Goal: Task Accomplishment & Management: Complete application form

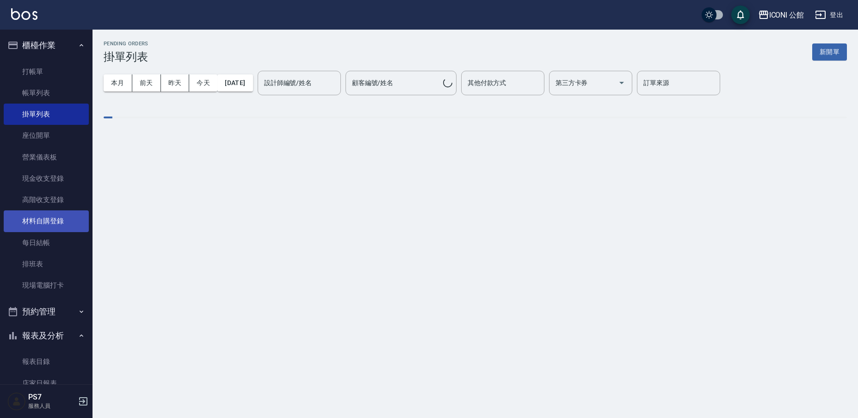
click at [54, 220] on link "材料自購登錄" at bounding box center [46, 220] width 85 height 21
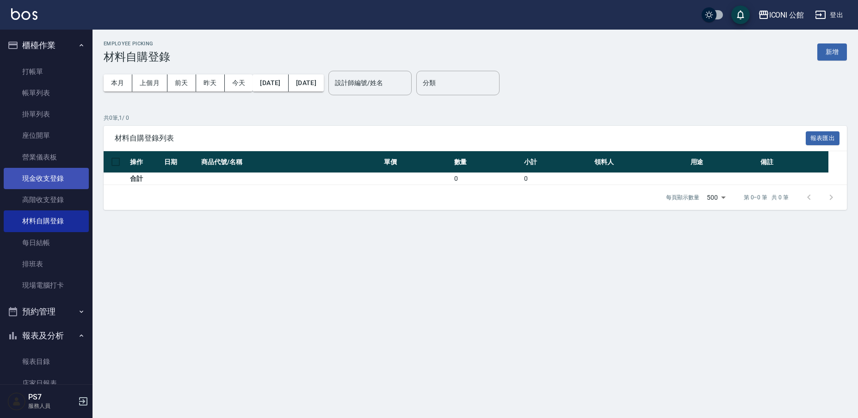
click at [48, 179] on link "現金收支登錄" at bounding box center [46, 178] width 85 height 21
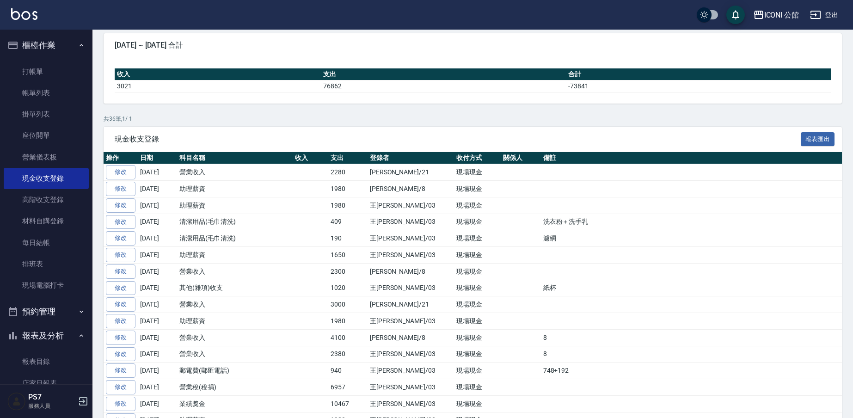
scroll to position [152, 0]
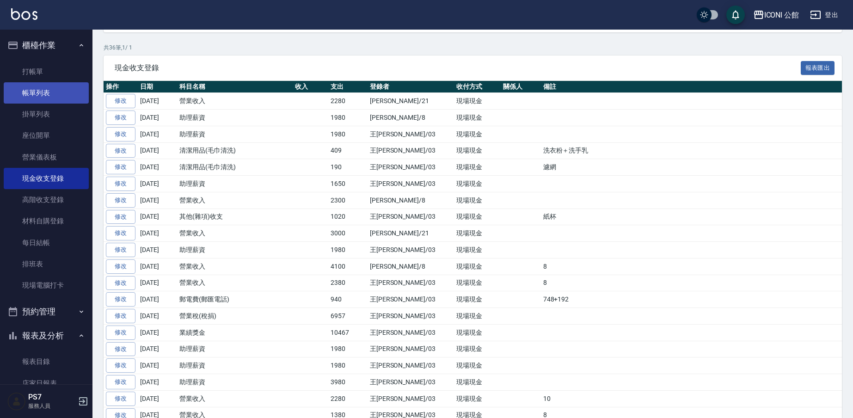
click at [49, 94] on link "帳單列表" at bounding box center [46, 92] width 85 height 21
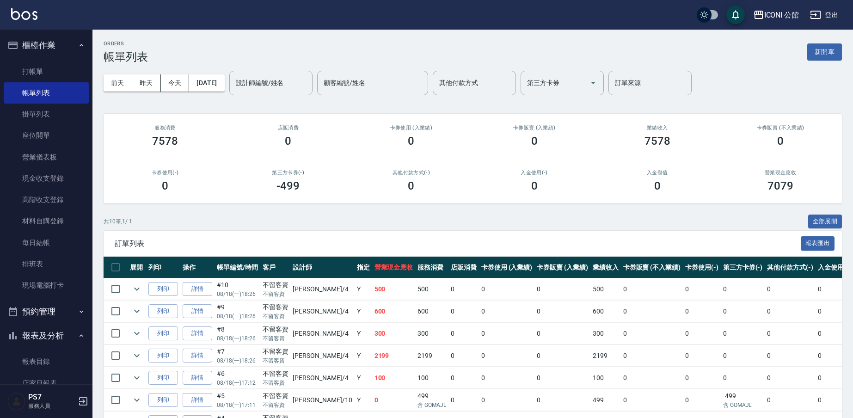
click at [290, 63] on div "[DATE] [DATE] [DATE] [DATE] 設計師編號/姓名 設計師編號/姓名 顧客編號/姓名 顧客編號/姓名 其他付款方式 其他付款方式 第三方…" at bounding box center [473, 82] width 738 height 39
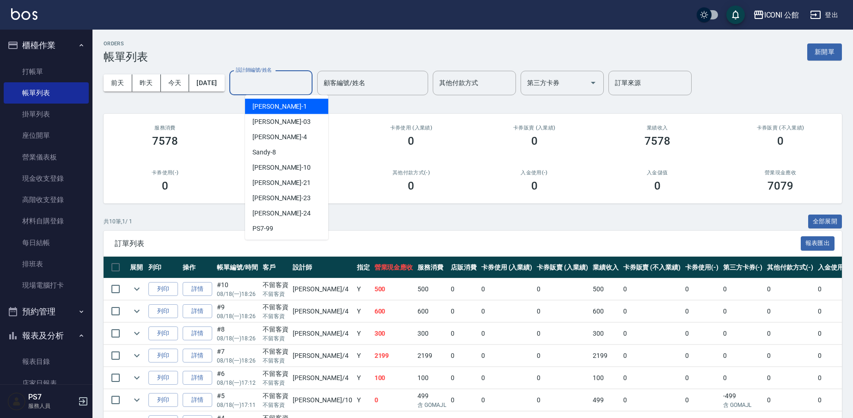
click at [282, 80] on input "設計師編號/姓名" at bounding box center [270, 83] width 75 height 16
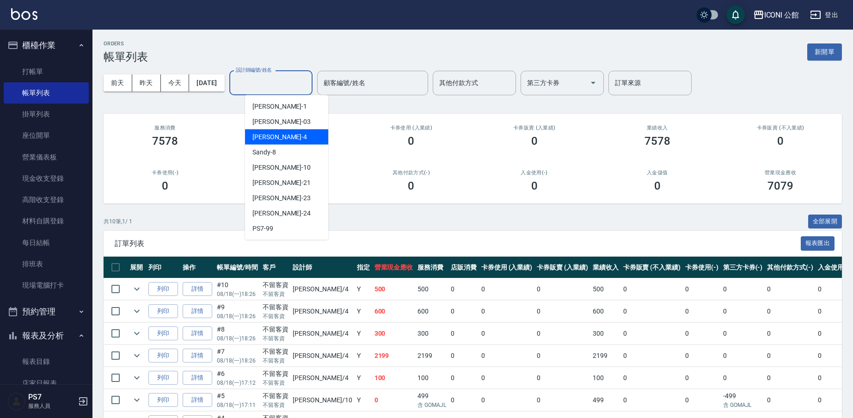
click at [287, 134] on div "Lina -4" at bounding box center [286, 136] width 83 height 15
type input "Lina-4"
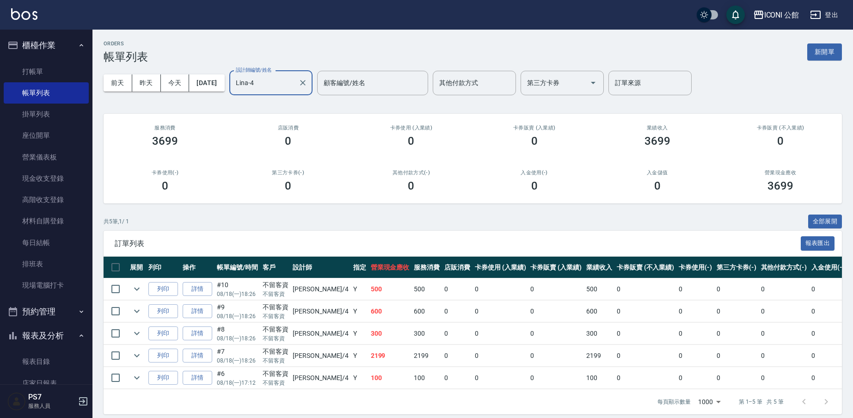
click at [295, 80] on input "Lina-4" at bounding box center [263, 83] width 61 height 16
click at [332, 84] on div "設計師編號/姓名 [PERSON_NAME]-4 設計師編號/姓名 顧客編號/姓名 顧客編號/姓名 其他付款方式 其他付款方式 第三方卡券 第三方卡券 訂單來…" at bounding box center [460, 83] width 462 height 25
click at [307, 80] on icon "Clear" at bounding box center [302, 82] width 9 height 9
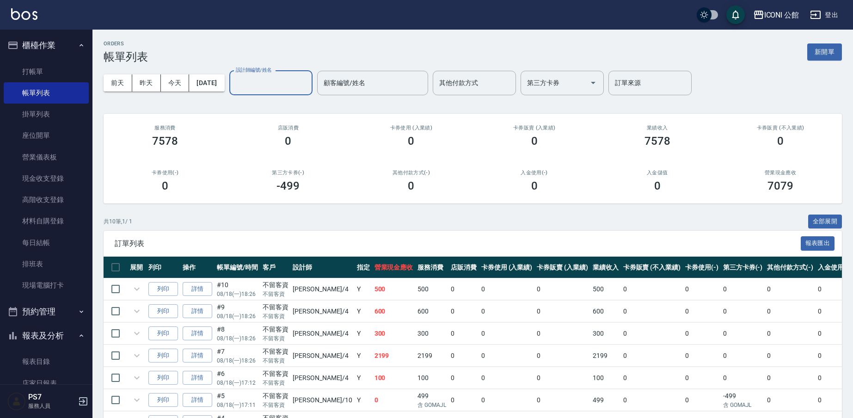
click at [289, 91] on input "設計師編號/姓名" at bounding box center [270, 83] width 75 height 16
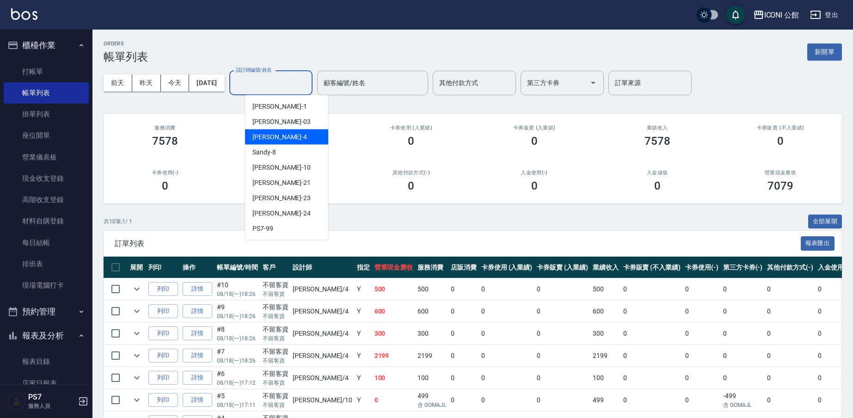
click at [288, 135] on div "Lina -4" at bounding box center [286, 136] width 83 height 15
type input "Lina-4"
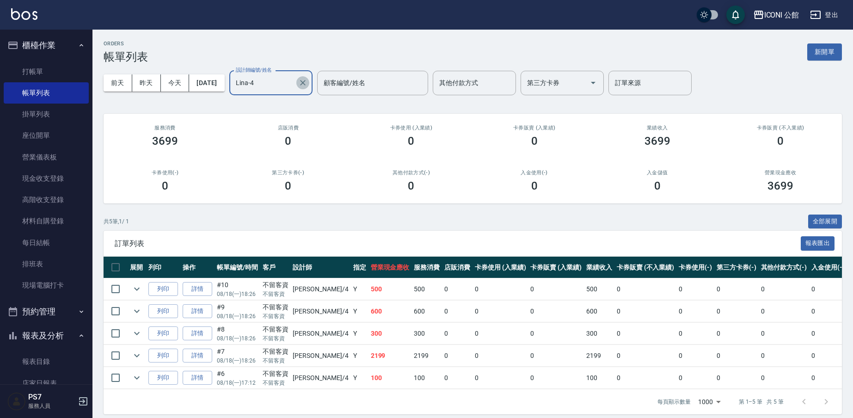
click at [307, 81] on icon "Clear" at bounding box center [302, 82] width 9 height 9
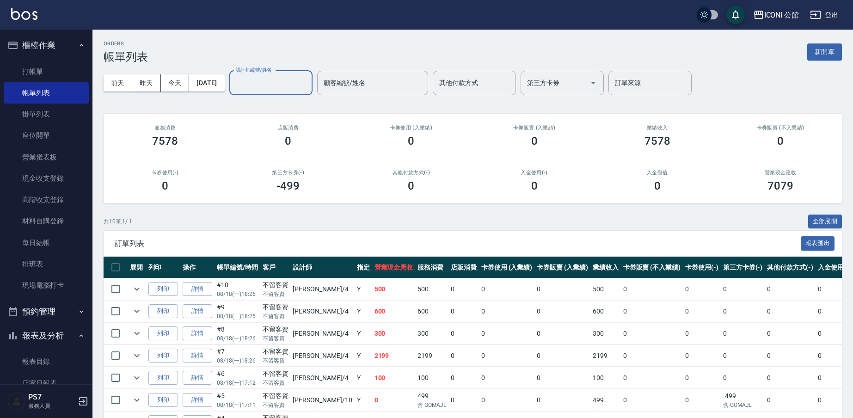
click at [269, 80] on input "設計師編號/姓名" at bounding box center [270, 83] width 75 height 16
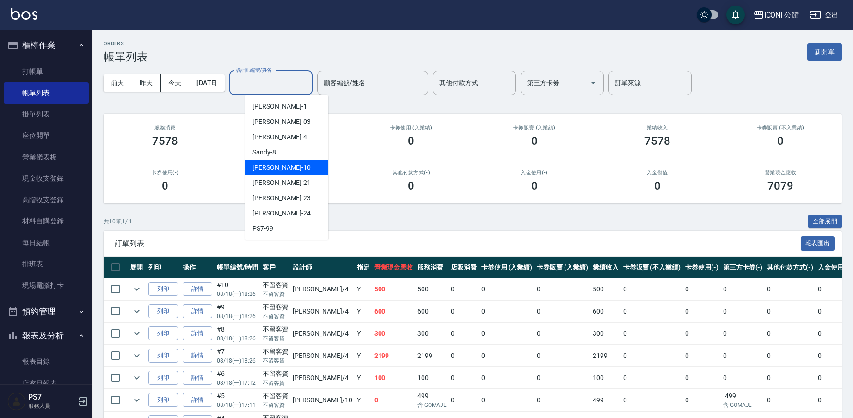
click at [284, 174] on div "[PERSON_NAME] -10" at bounding box center [286, 167] width 83 height 15
type input "[PERSON_NAME]-10"
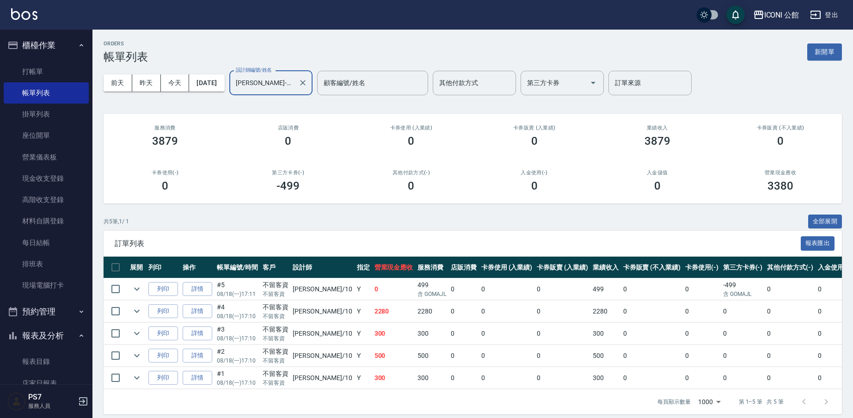
click at [311, 87] on div "[PERSON_NAME]-10 設計師編號/姓名" at bounding box center [270, 83] width 83 height 25
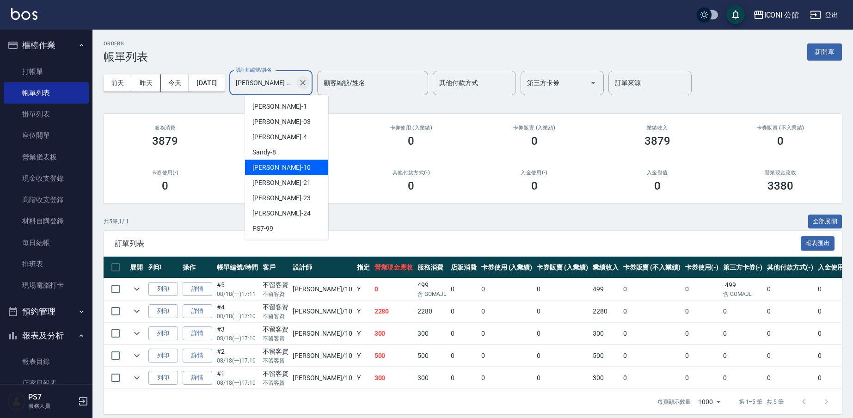
click at [306, 84] on icon "Clear" at bounding box center [303, 83] width 6 height 6
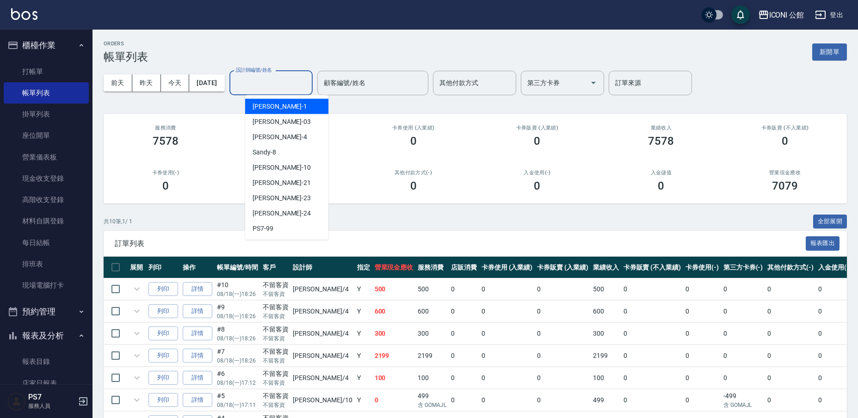
click at [288, 92] on div "設計師編號/姓名" at bounding box center [270, 83] width 83 height 25
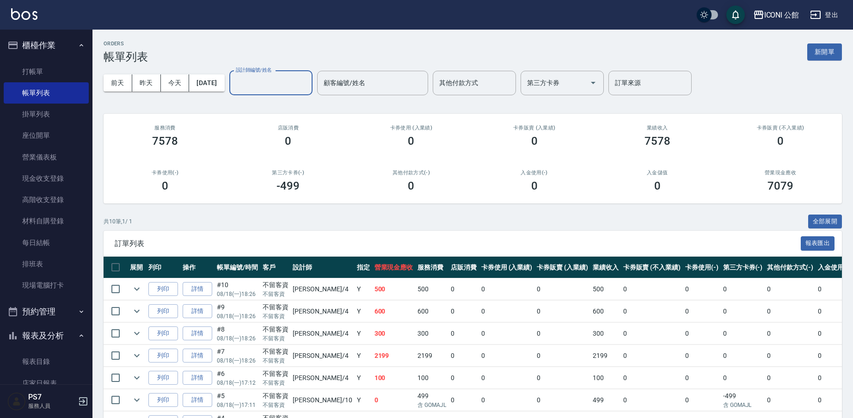
click at [281, 91] on div "設計師編號/姓名" at bounding box center [270, 83] width 83 height 25
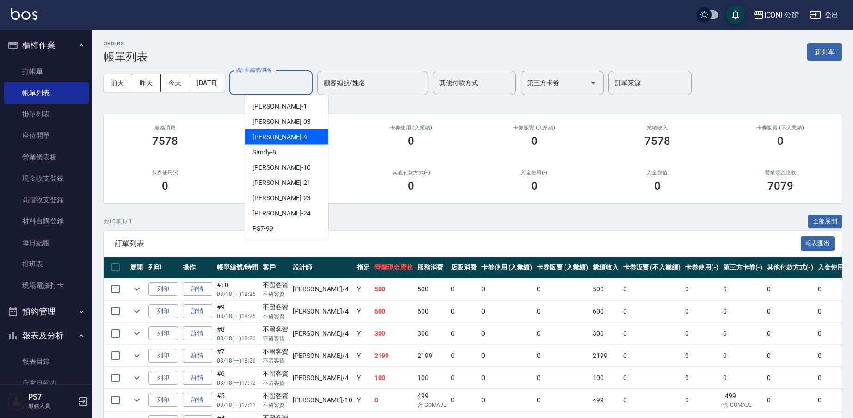
click at [290, 144] on div "Lina -4" at bounding box center [286, 136] width 83 height 15
type input "Lina-4"
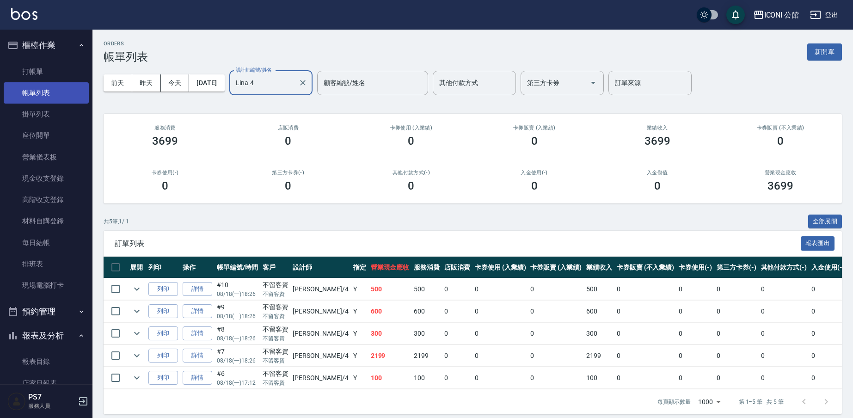
click at [42, 82] on link "帳單列表" at bounding box center [46, 92] width 85 height 21
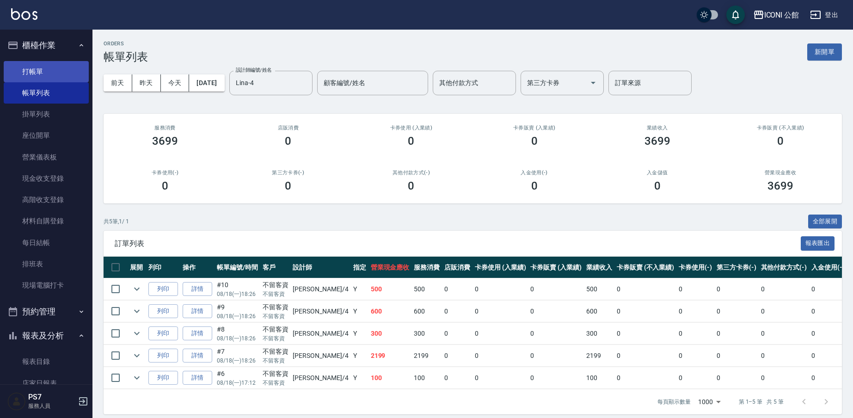
click at [36, 68] on link "打帳單" at bounding box center [46, 71] width 85 height 21
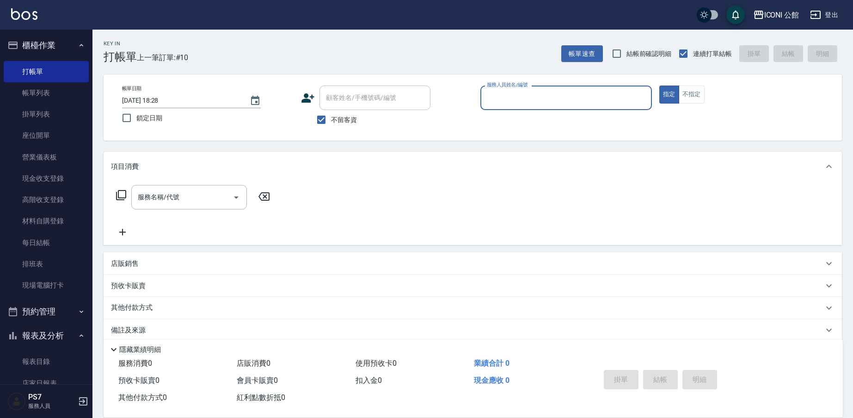
click at [510, 100] on input "服務人員姓名/編號" at bounding box center [566, 98] width 163 height 16
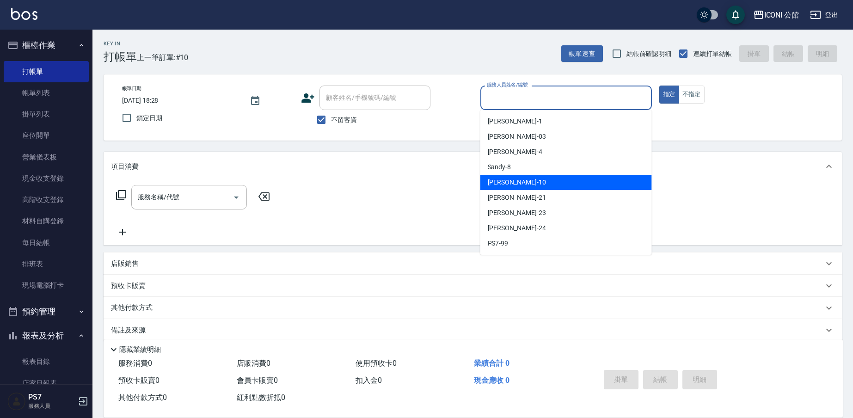
click at [532, 182] on div "[PERSON_NAME] -10" at bounding box center [566, 182] width 172 height 15
type input "[PERSON_NAME]-10"
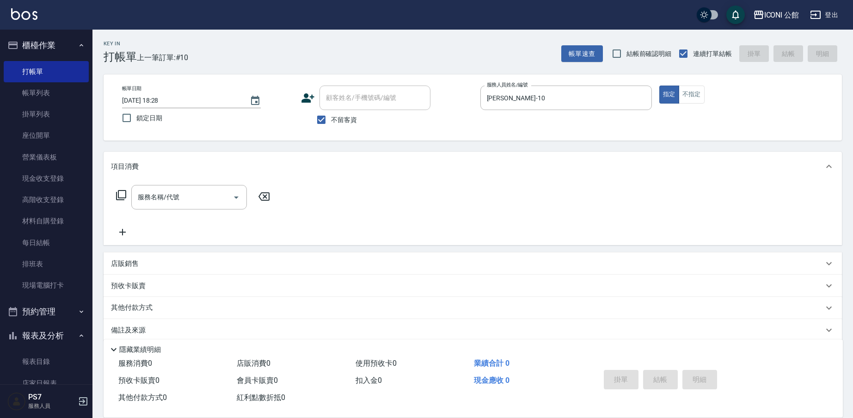
click at [121, 198] on icon at bounding box center [121, 195] width 10 height 10
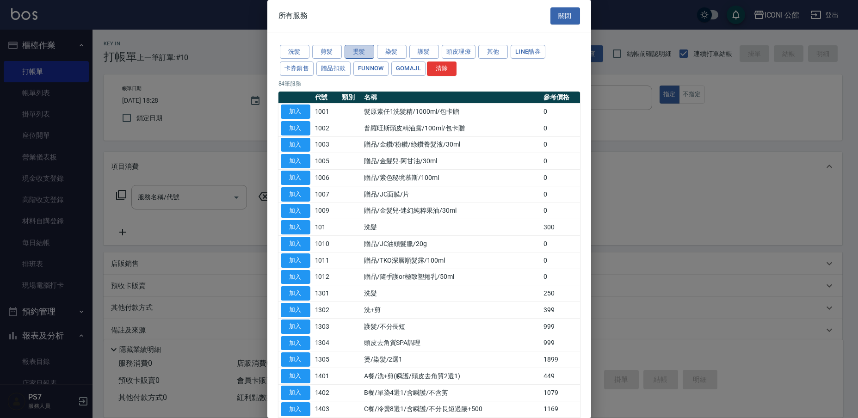
click at [359, 51] on button "燙髮" at bounding box center [359, 52] width 30 height 14
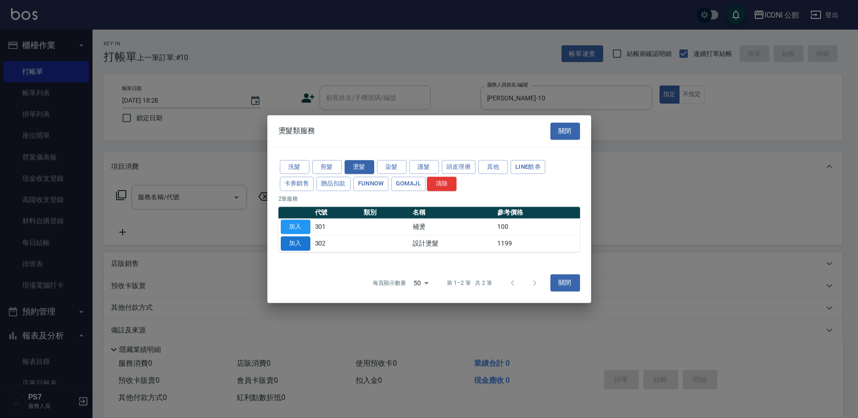
click at [297, 237] on button "加入" at bounding box center [296, 243] width 30 height 14
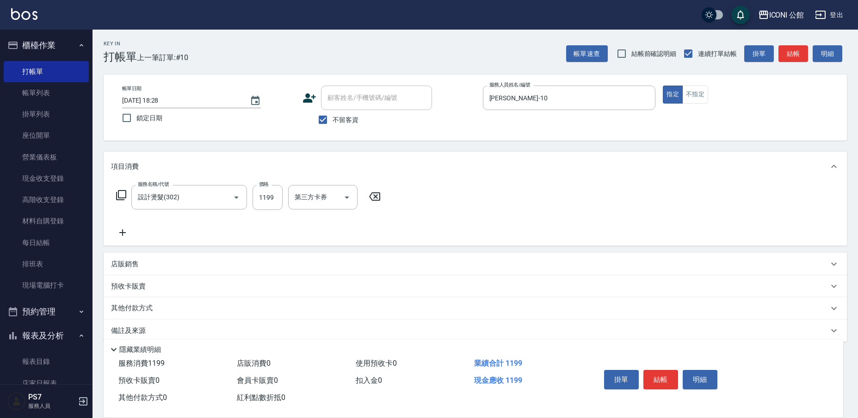
type input "設計燙髮(302)"
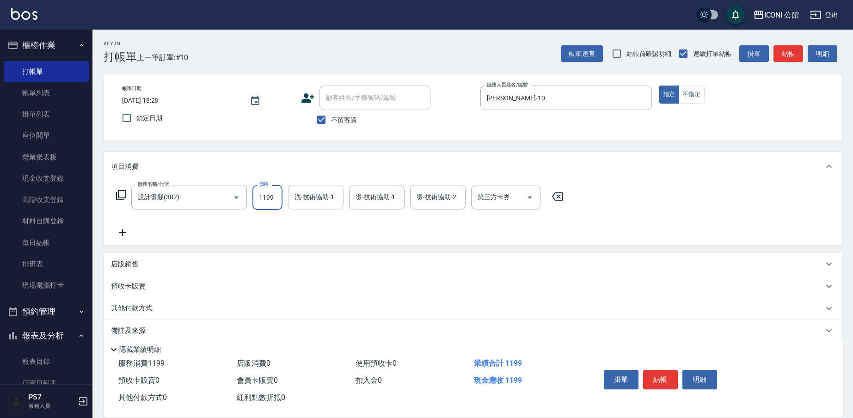
drag, startPoint x: 257, startPoint y: 195, endPoint x: 339, endPoint y: 200, distance: 82.9
click at [339, 200] on div "服務名稱/代號 設計燙髮(302) 服務名稱/代號 價格 1199 價格 洗-技術協助-1 洗-技術協助-1 燙-技術協助-1 燙-技術協助-1 燙-技術協助…" at bounding box center [340, 197] width 458 height 25
type input "1480"
type input "[PERSON_NAME]-21"
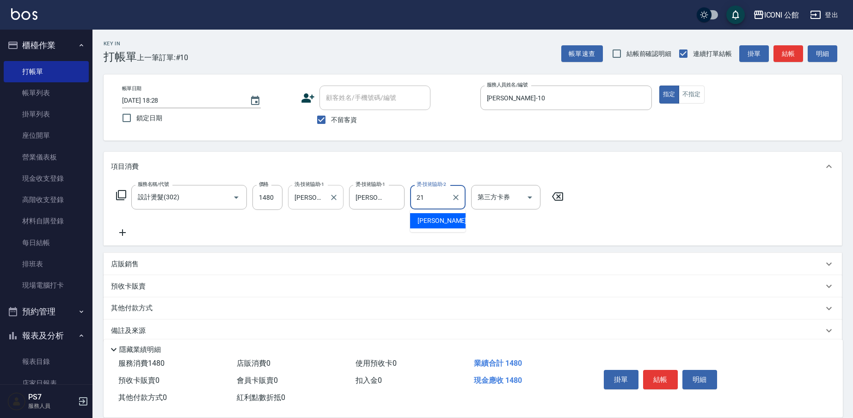
type input "[PERSON_NAME]-21"
click at [123, 196] on icon at bounding box center [121, 195] width 11 height 11
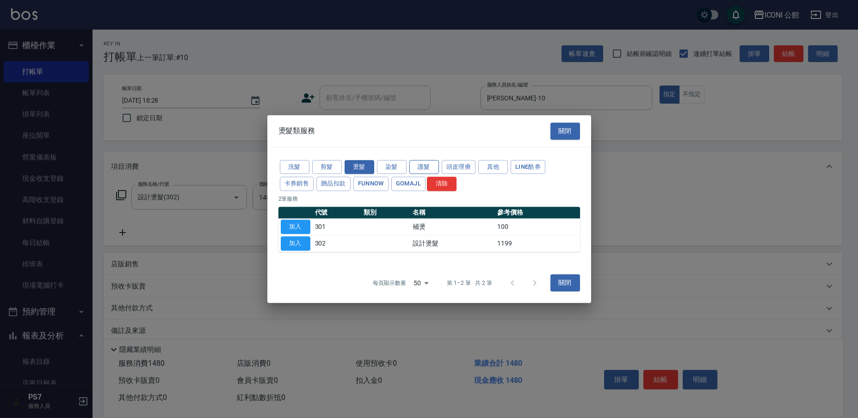
click at [412, 168] on button "護髮" at bounding box center [424, 167] width 30 height 14
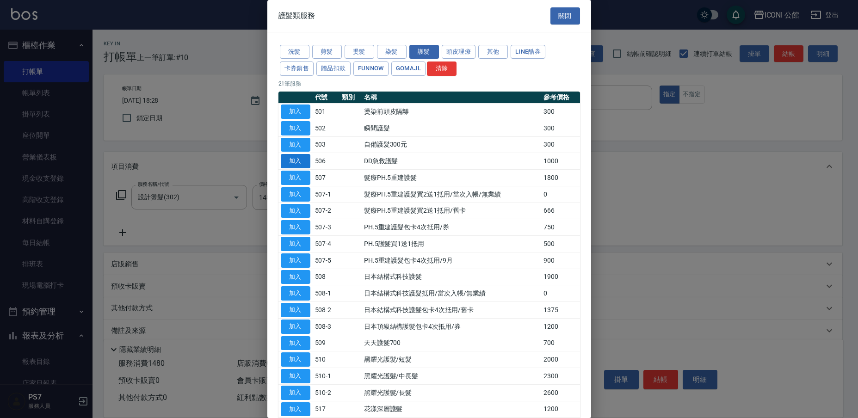
click at [305, 160] on button "加入" at bounding box center [296, 161] width 30 height 14
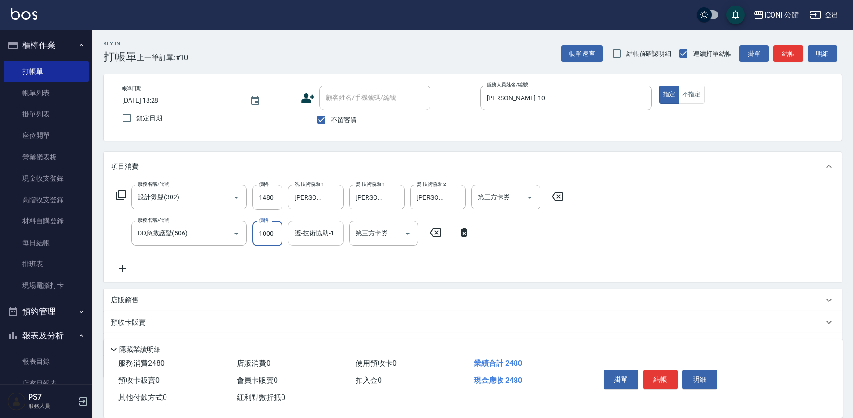
drag, startPoint x: 258, startPoint y: 231, endPoint x: 325, endPoint y: 241, distance: 67.8
click at [325, 241] on div "服務名稱/代號 DD急救護髮(506) 服務名稱/代號 價格 1000 價格 護-技術協助-1 護-技術協助-1 第三方卡券 第三方卡券" at bounding box center [293, 233] width 365 height 25
type input "800"
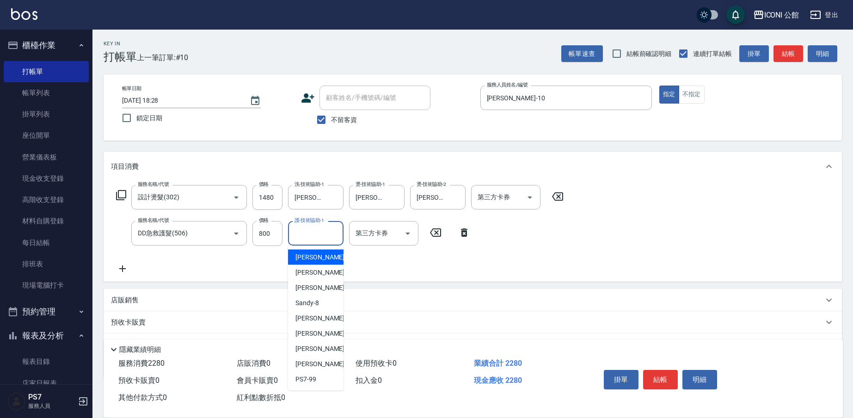
click at [301, 236] on input "護-技術協助-1" at bounding box center [315, 233] width 47 height 16
click at [328, 333] on div "[PERSON_NAME] -21" at bounding box center [315, 333] width 55 height 15
type input "[PERSON_NAME]-21"
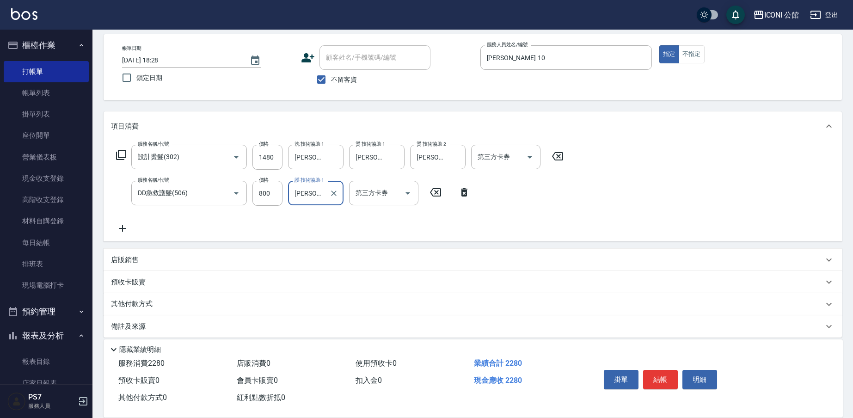
scroll to position [49, 0]
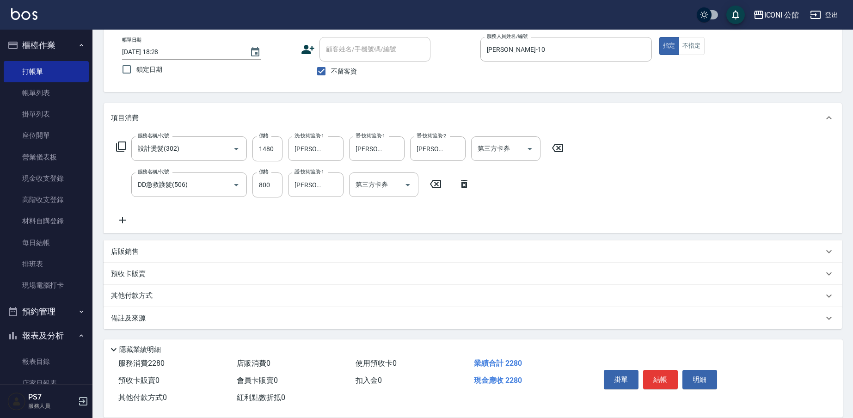
click at [159, 293] on div "其他付款方式" at bounding box center [467, 296] width 712 height 10
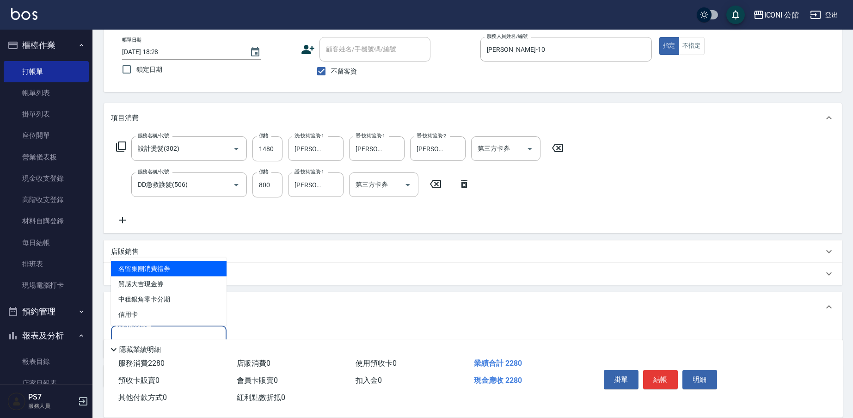
click at [160, 333] on input "其他付款方式" at bounding box center [168, 338] width 107 height 16
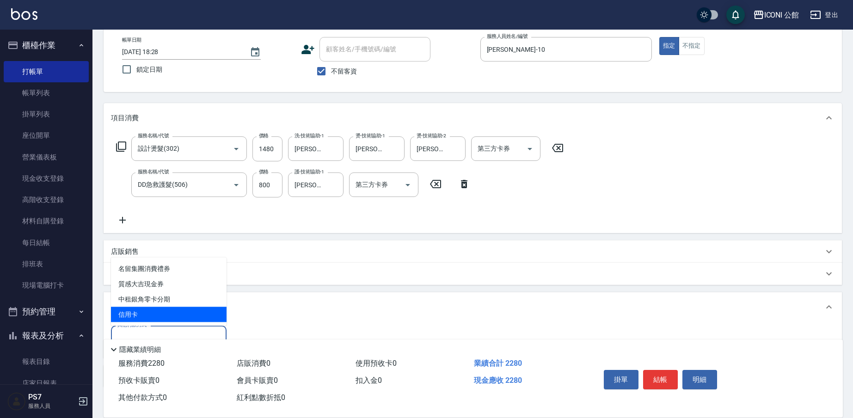
click at [179, 314] on span "信用卡" at bounding box center [169, 314] width 116 height 15
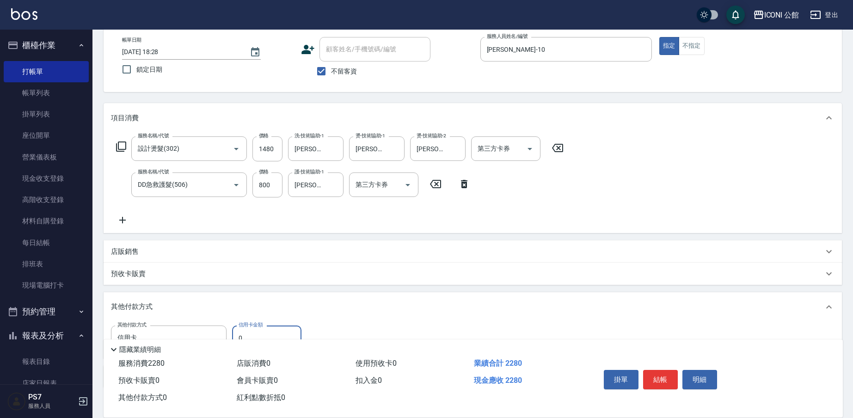
type input "信用卡"
click at [272, 326] on input "0" at bounding box center [266, 337] width 69 height 25
type input "2280"
click at [671, 377] on button "結帳" at bounding box center [660, 379] width 35 height 19
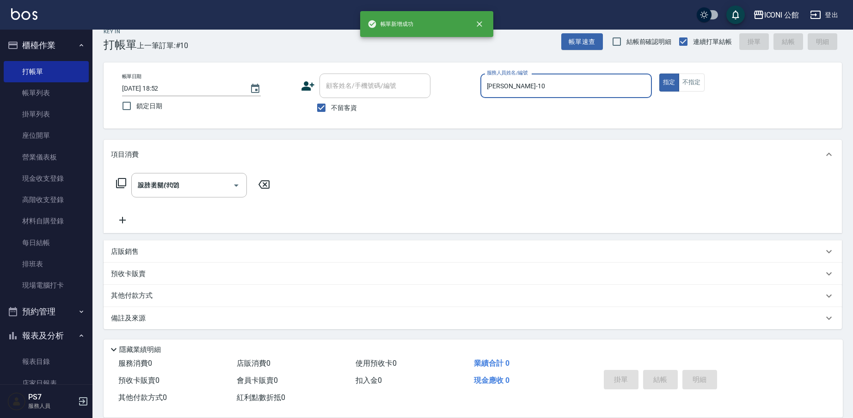
type input "[DATE] 18:52"
click at [516, 52] on div "Key In 打帳單 上一筆訂單:#11 帳單速查 結帳前確認明細 連續打單結帳 掛單 結帳 明細 帳單日期 [DATE] 18:52 鎖定日期 顧客姓名/手…" at bounding box center [472, 218] width 761 height 400
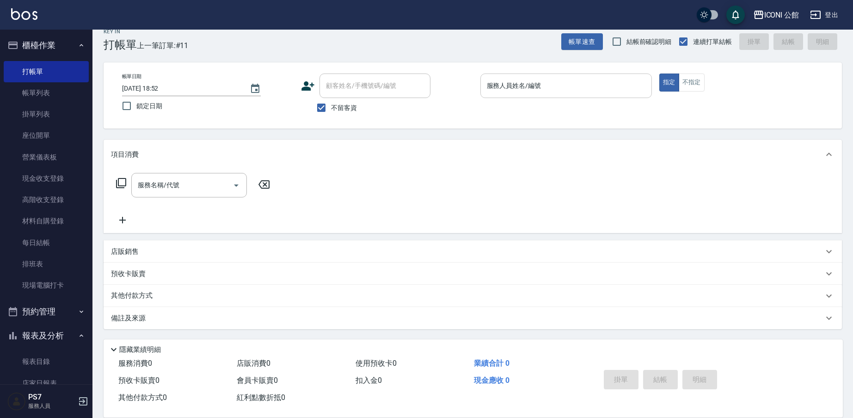
click at [519, 86] on input "服務人員姓名/編號" at bounding box center [566, 86] width 163 height 16
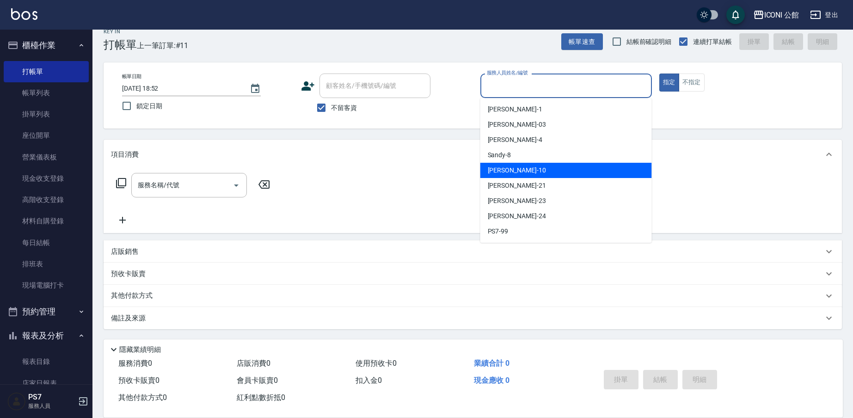
click at [511, 171] on span "[PERSON_NAME] -10" at bounding box center [517, 171] width 58 height 10
type input "[PERSON_NAME]-10"
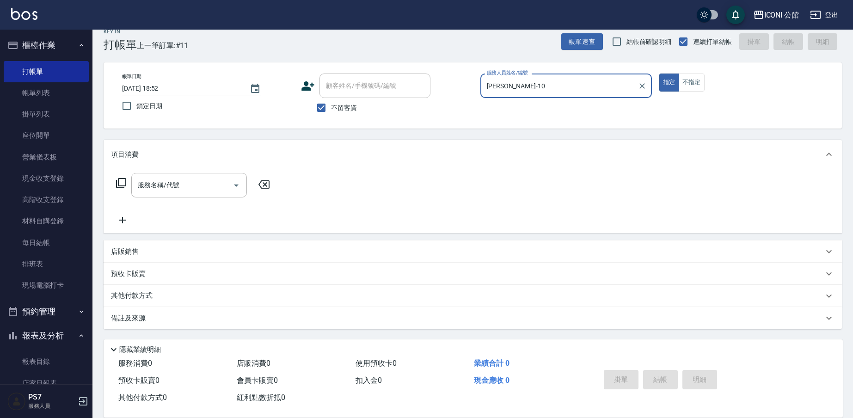
click at [123, 182] on icon at bounding box center [121, 183] width 11 height 11
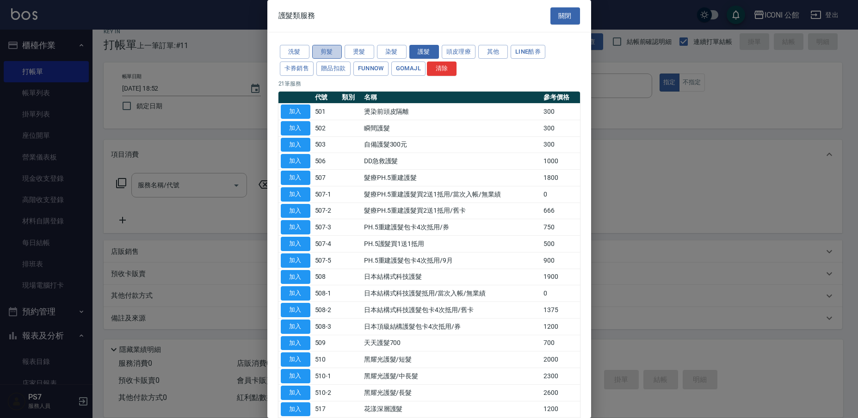
click at [329, 49] on button "剪髮" at bounding box center [327, 52] width 30 height 14
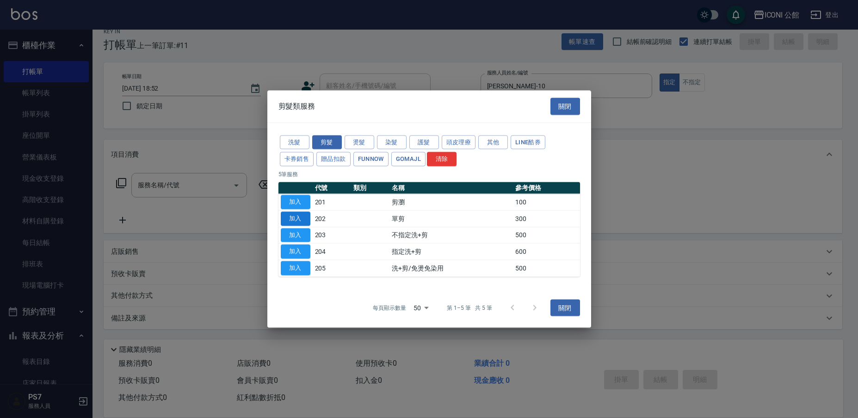
click at [298, 215] on button "加入" at bounding box center [296, 218] width 30 height 14
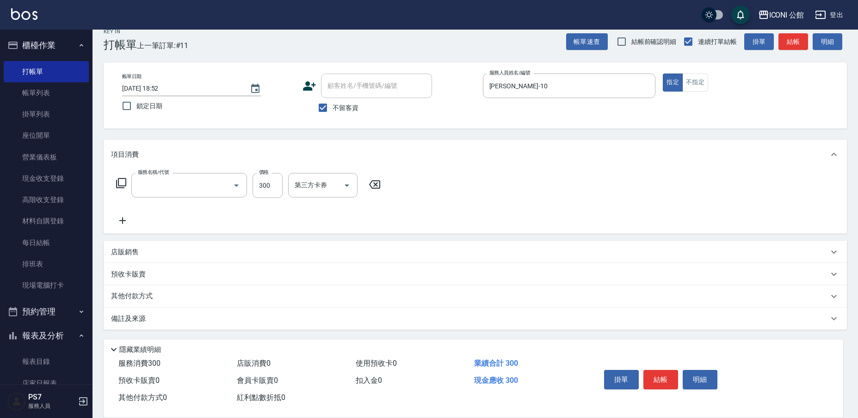
type input "單剪(202)"
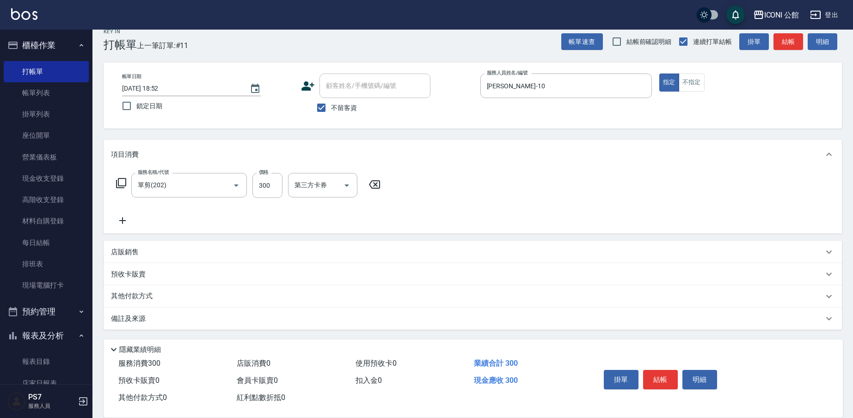
click at [119, 184] on icon at bounding box center [121, 183] width 11 height 11
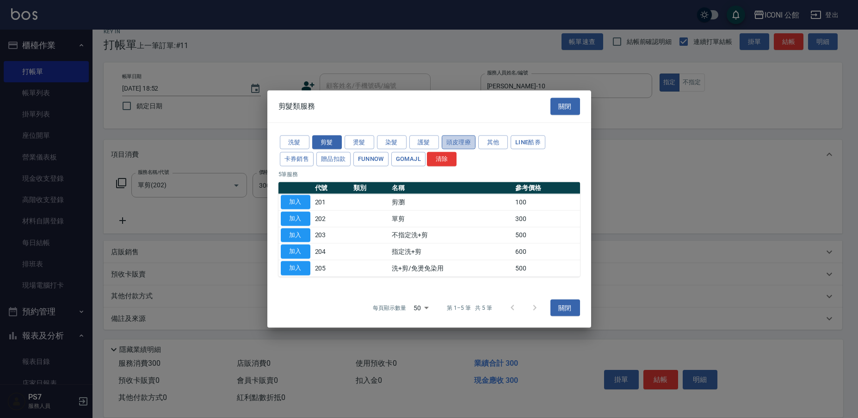
click at [453, 141] on button "頭皮理療" at bounding box center [459, 142] width 34 height 14
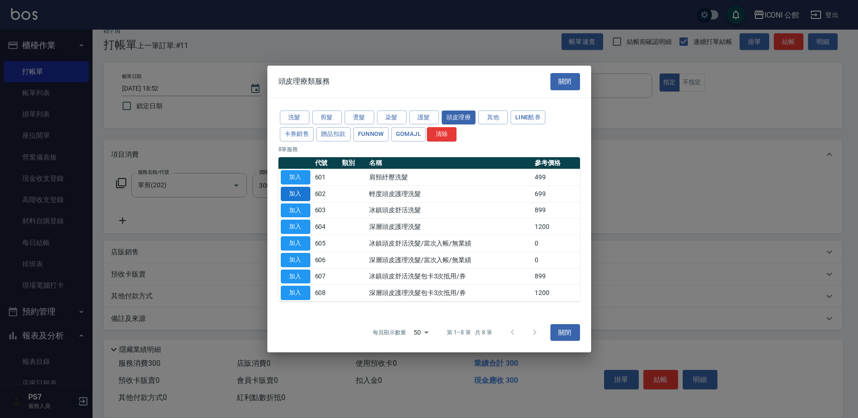
click at [305, 195] on button "加入" at bounding box center [296, 194] width 30 height 14
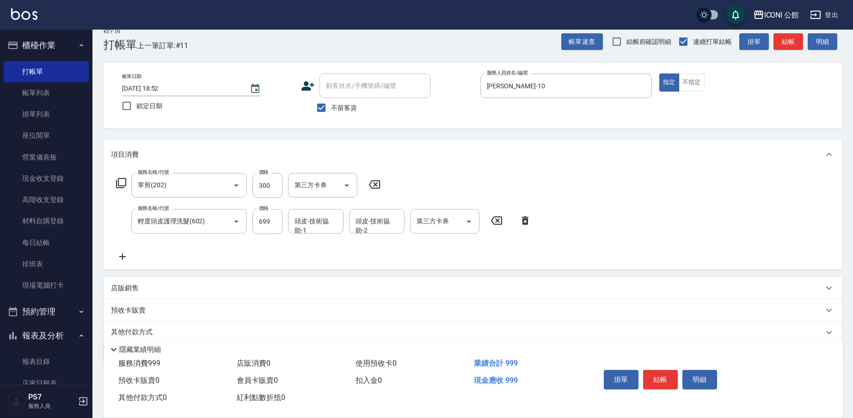
click at [121, 182] on icon at bounding box center [121, 183] width 11 height 11
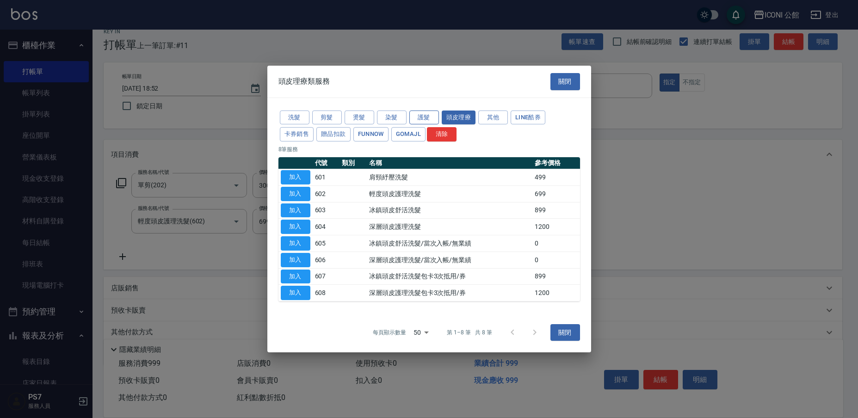
click at [419, 117] on button "護髮" at bounding box center [424, 117] width 30 height 14
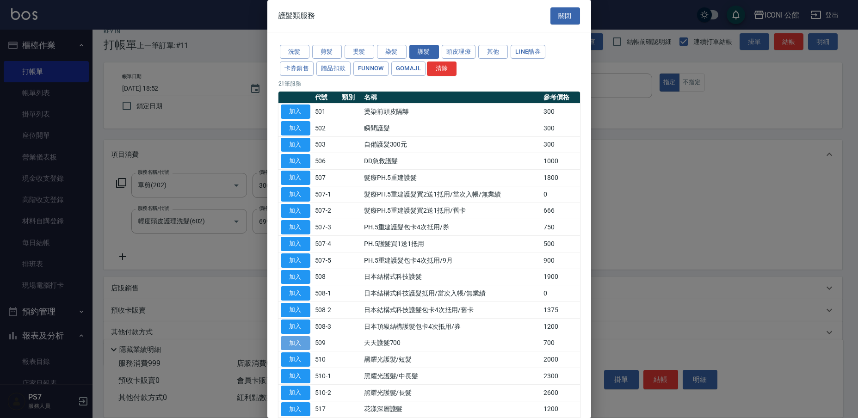
click at [307, 337] on button "加入" at bounding box center [296, 343] width 30 height 14
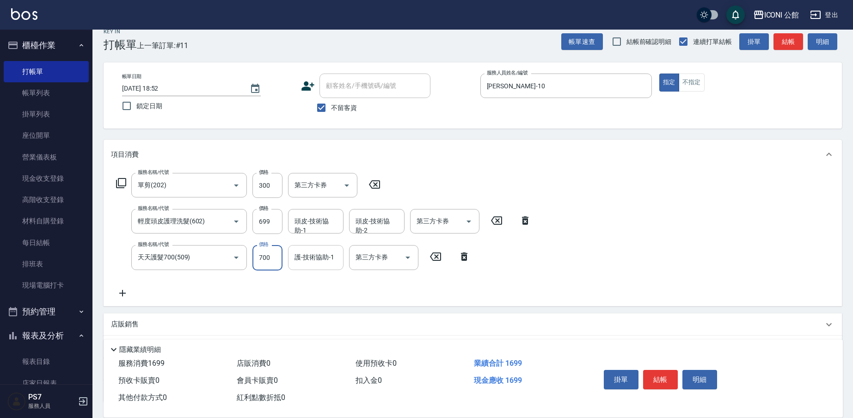
drag, startPoint x: 257, startPoint y: 255, endPoint x: 316, endPoint y: 257, distance: 58.7
click at [316, 257] on div "服務名稱/代號 天天護髮700(509) 服務名稱/代號 價格 700 價格 護-技術協助-1 護-技術協助-1 第三方卡券 第三方卡券" at bounding box center [293, 257] width 365 height 25
type input "500"
type input "[PERSON_NAME]-21"
click at [315, 224] on input "頭皮-技術協助-1" at bounding box center [315, 221] width 47 height 16
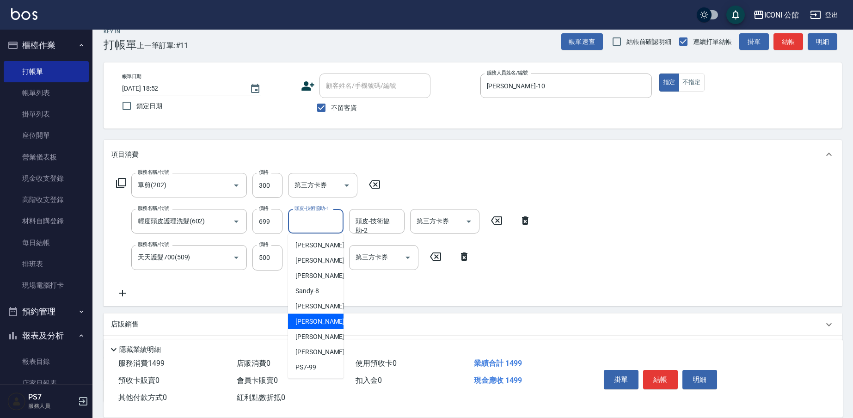
click at [325, 325] on div "[PERSON_NAME] -21" at bounding box center [315, 321] width 55 height 15
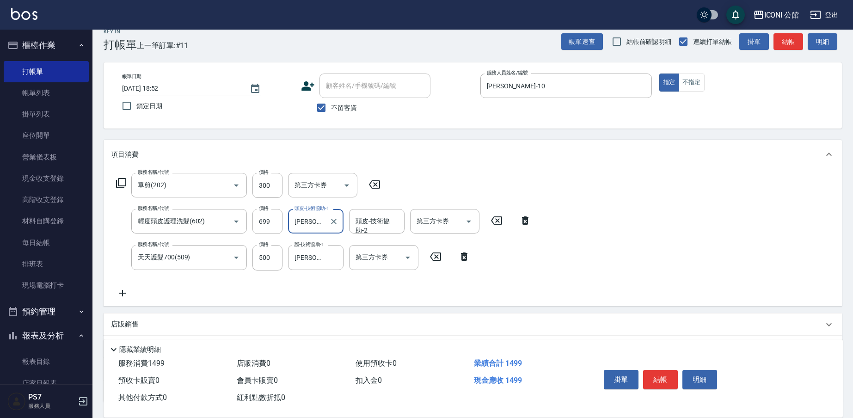
type input "[PERSON_NAME]-21"
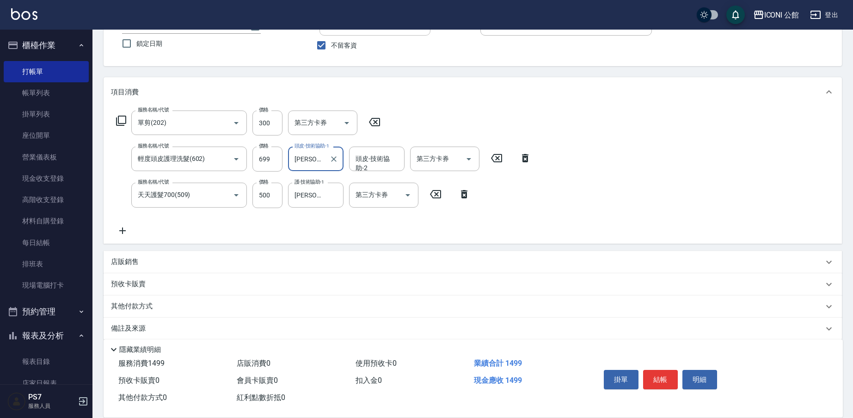
scroll to position [85, 0]
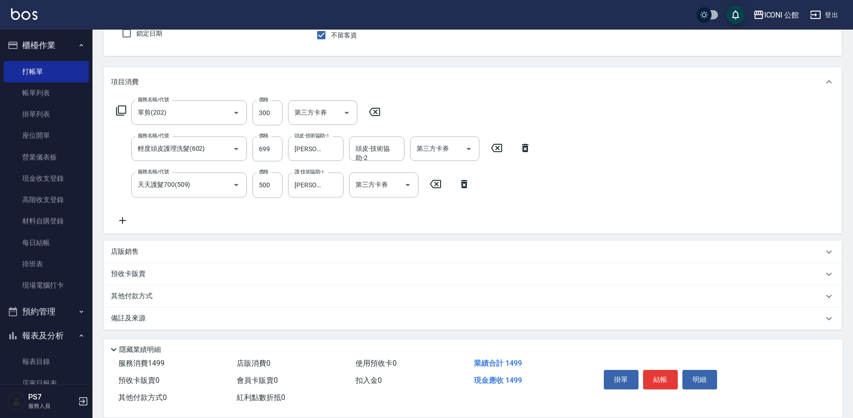
click at [135, 299] on p "其他付款方式" at bounding box center [134, 296] width 46 height 10
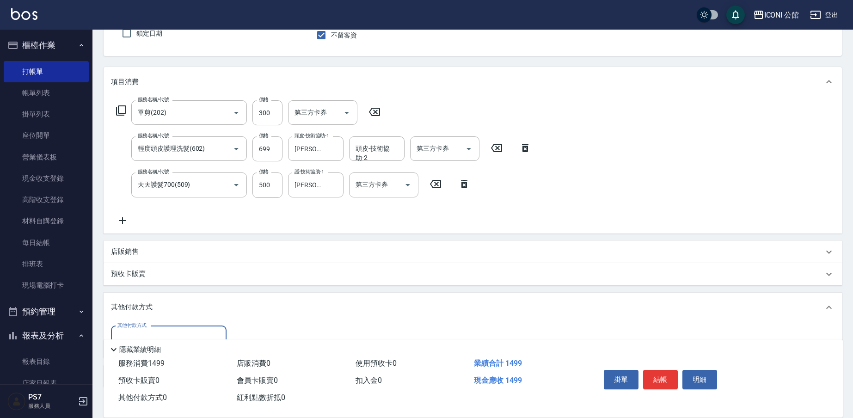
scroll to position [0, 0]
click at [156, 328] on div "其他付款方式" at bounding box center [169, 338] width 116 height 25
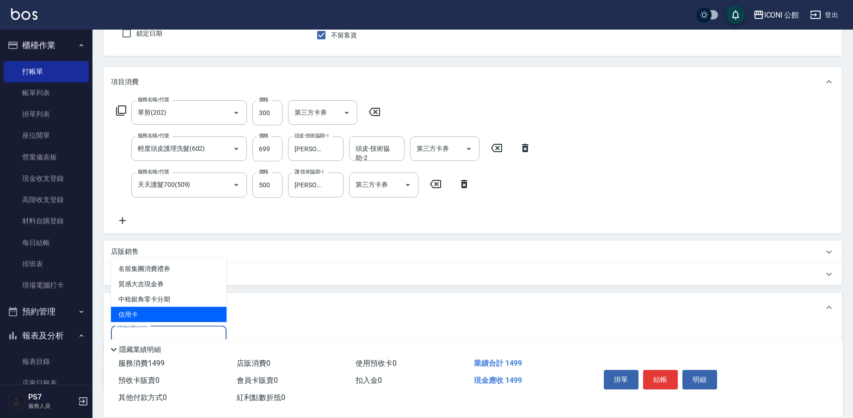
click at [154, 319] on span "信用卡" at bounding box center [169, 314] width 116 height 15
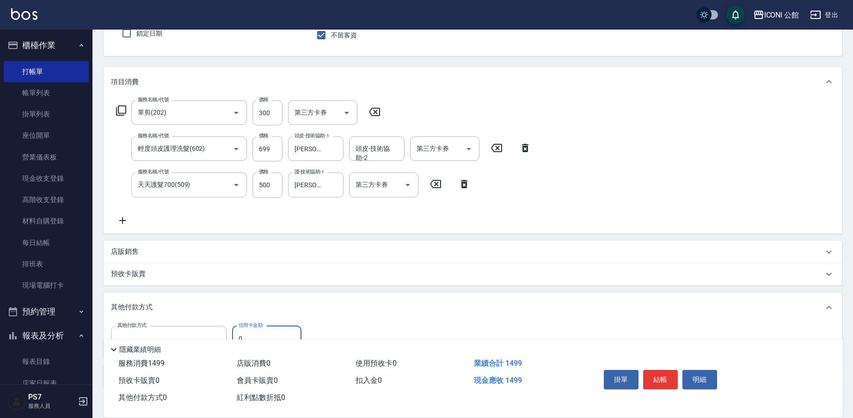
type input "信用卡"
click at [252, 331] on input "0" at bounding box center [266, 338] width 69 height 25
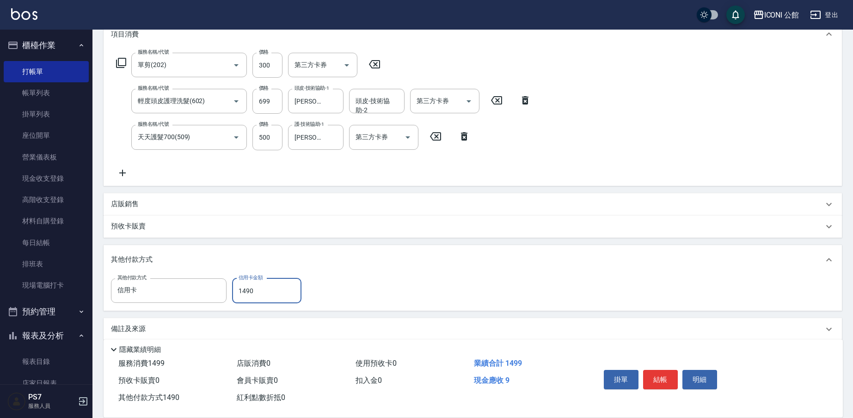
scroll to position [143, 0]
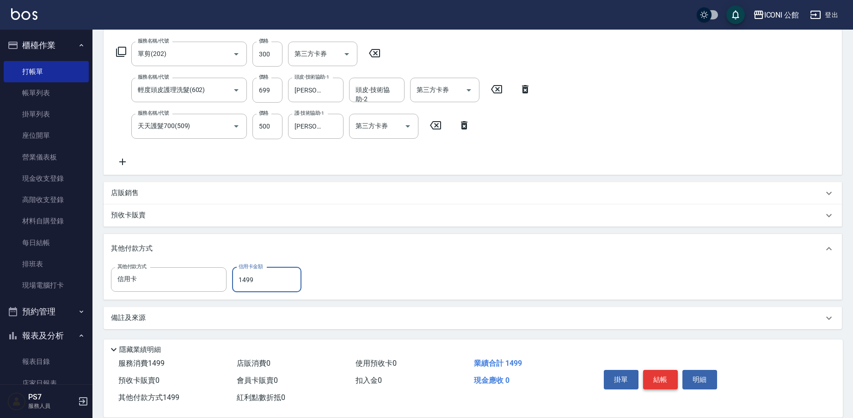
type input "1499"
drag, startPoint x: 662, startPoint y: 376, endPoint x: 638, endPoint y: 382, distance: 24.7
click at [662, 376] on button "結帳" at bounding box center [660, 379] width 35 height 19
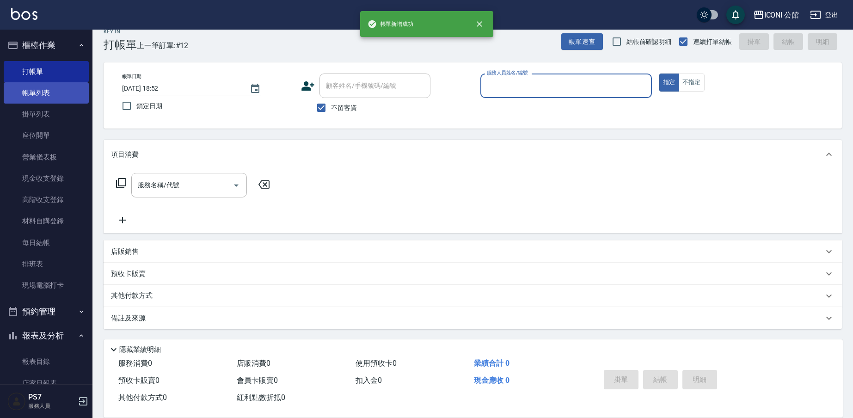
scroll to position [12, 0]
click at [40, 97] on link "帳單列表" at bounding box center [46, 92] width 85 height 21
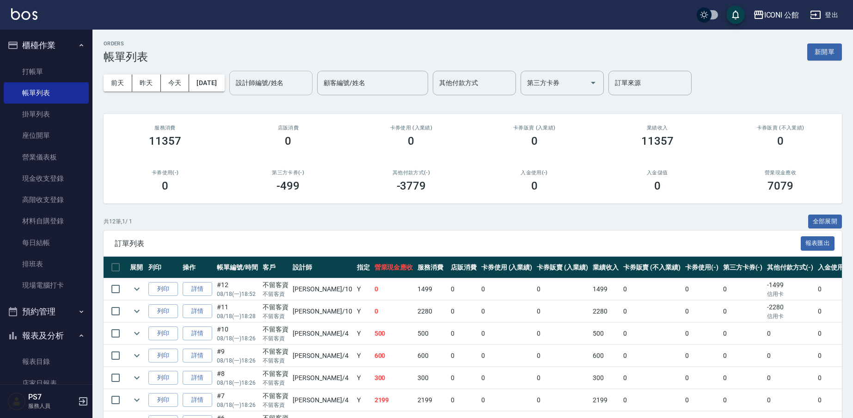
click at [249, 77] on input "設計師編號/姓名" at bounding box center [270, 83] width 75 height 16
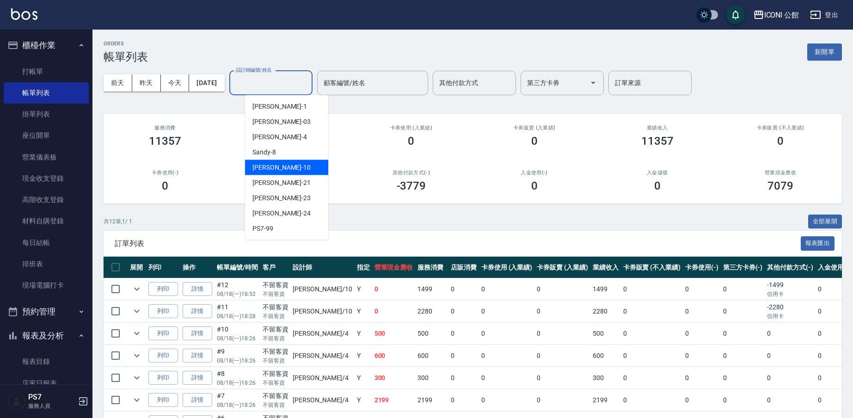
click at [273, 167] on span "[PERSON_NAME] -10" at bounding box center [281, 168] width 58 height 10
type input "[PERSON_NAME]-10"
